Goal: Navigation & Orientation: Find specific page/section

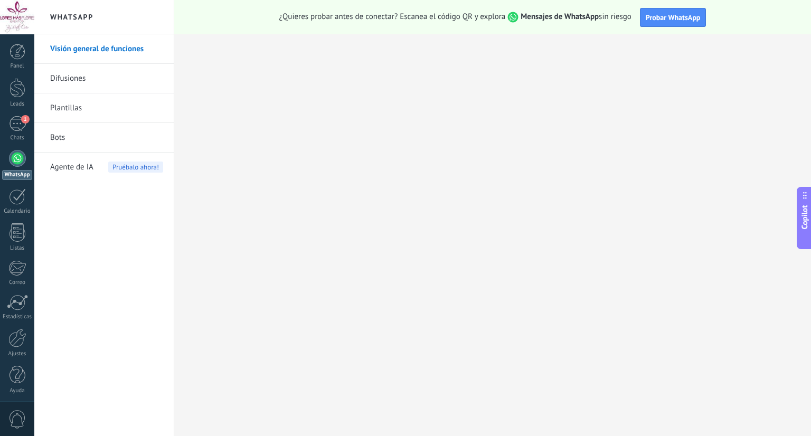
click at [6, 127] on link "1 Chats" at bounding box center [17, 128] width 34 height 25
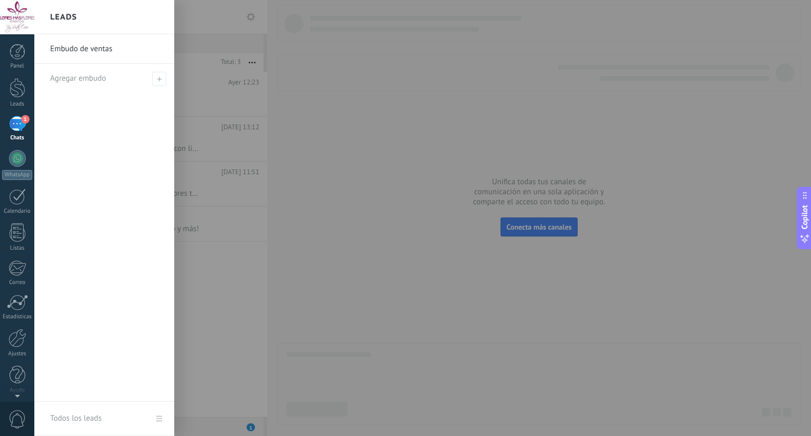
click at [236, 297] on div at bounding box center [439, 218] width 811 height 436
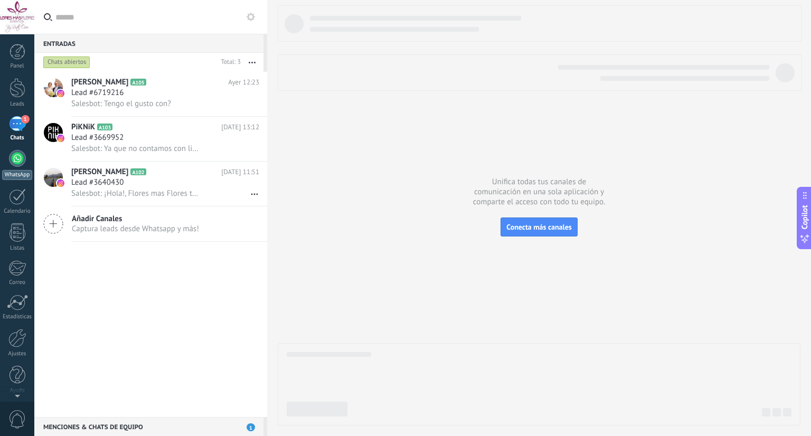
click at [10, 167] on link "WhatsApp" at bounding box center [17, 165] width 34 height 30
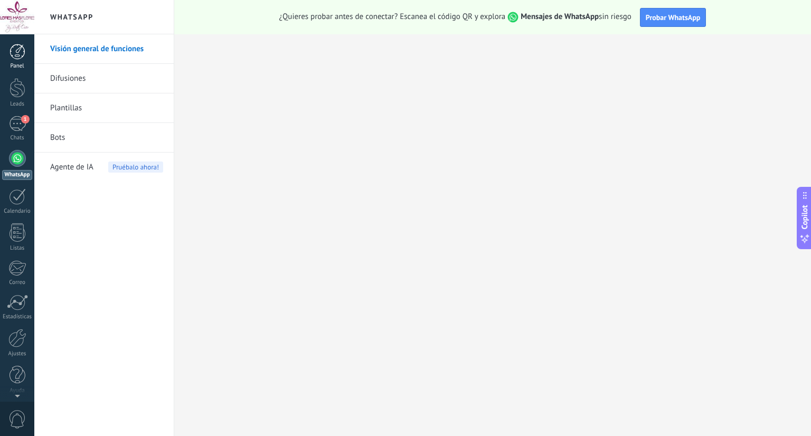
click at [26, 59] on link "Panel" at bounding box center [17, 57] width 34 height 26
